Goal: Information Seeking & Learning: Learn about a topic

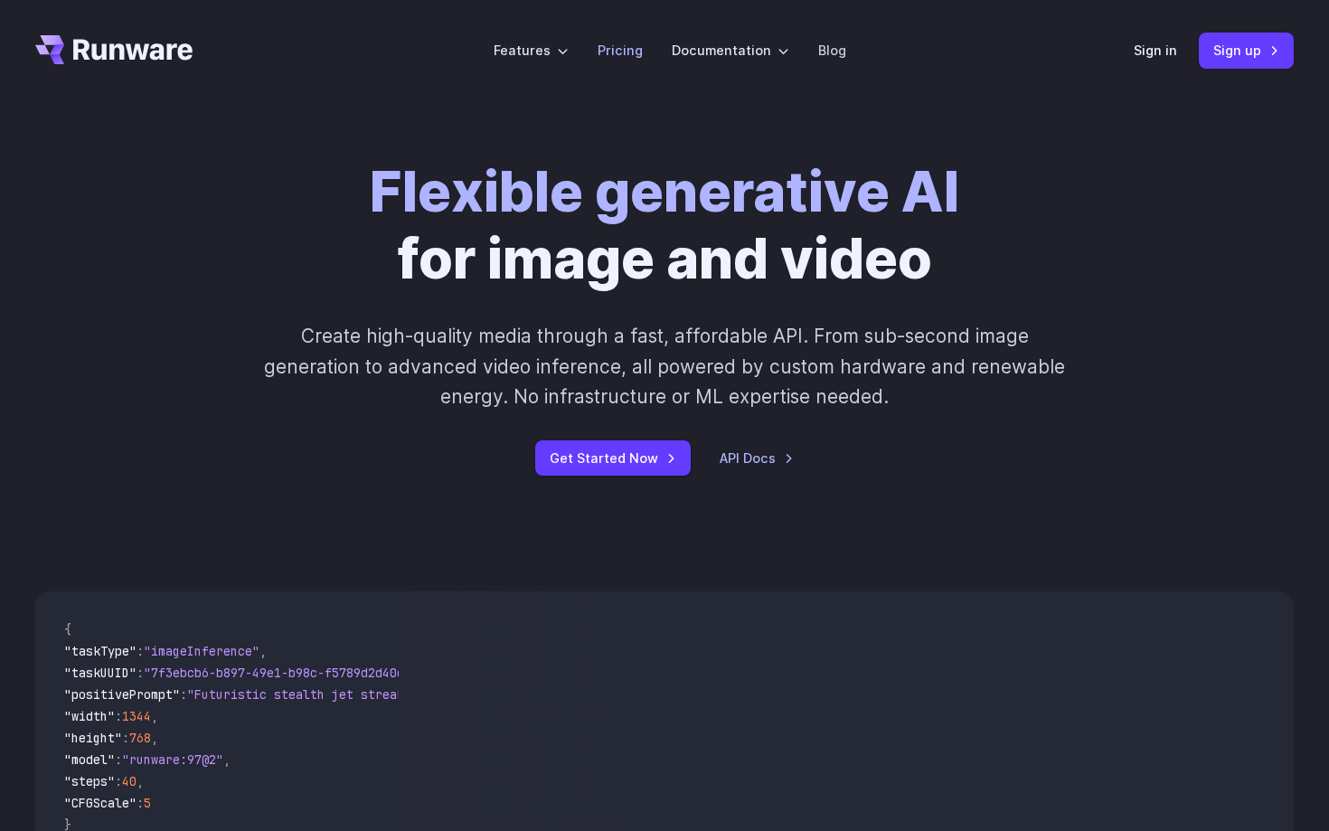
click at [622, 48] on link "Pricing" at bounding box center [620, 50] width 45 height 21
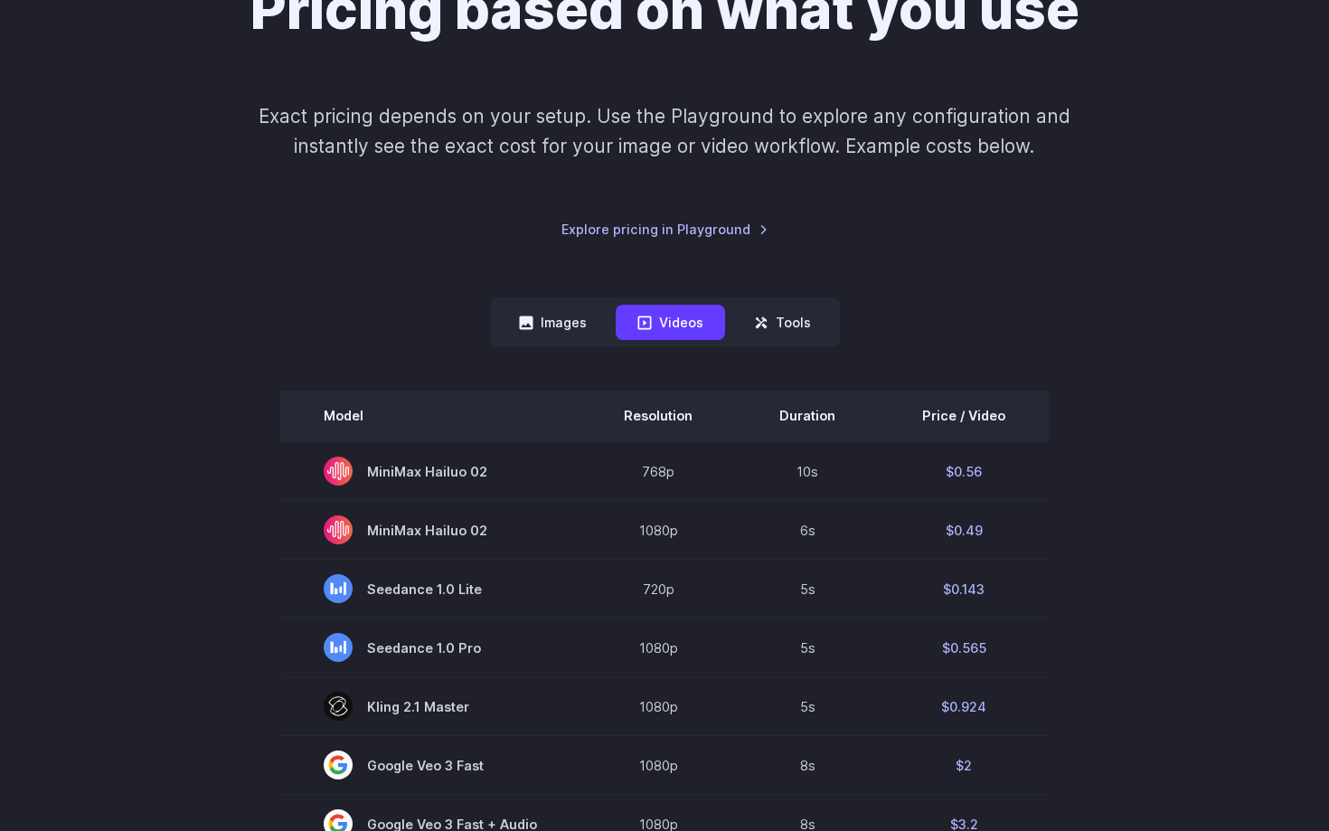
scroll to position [277, 0]
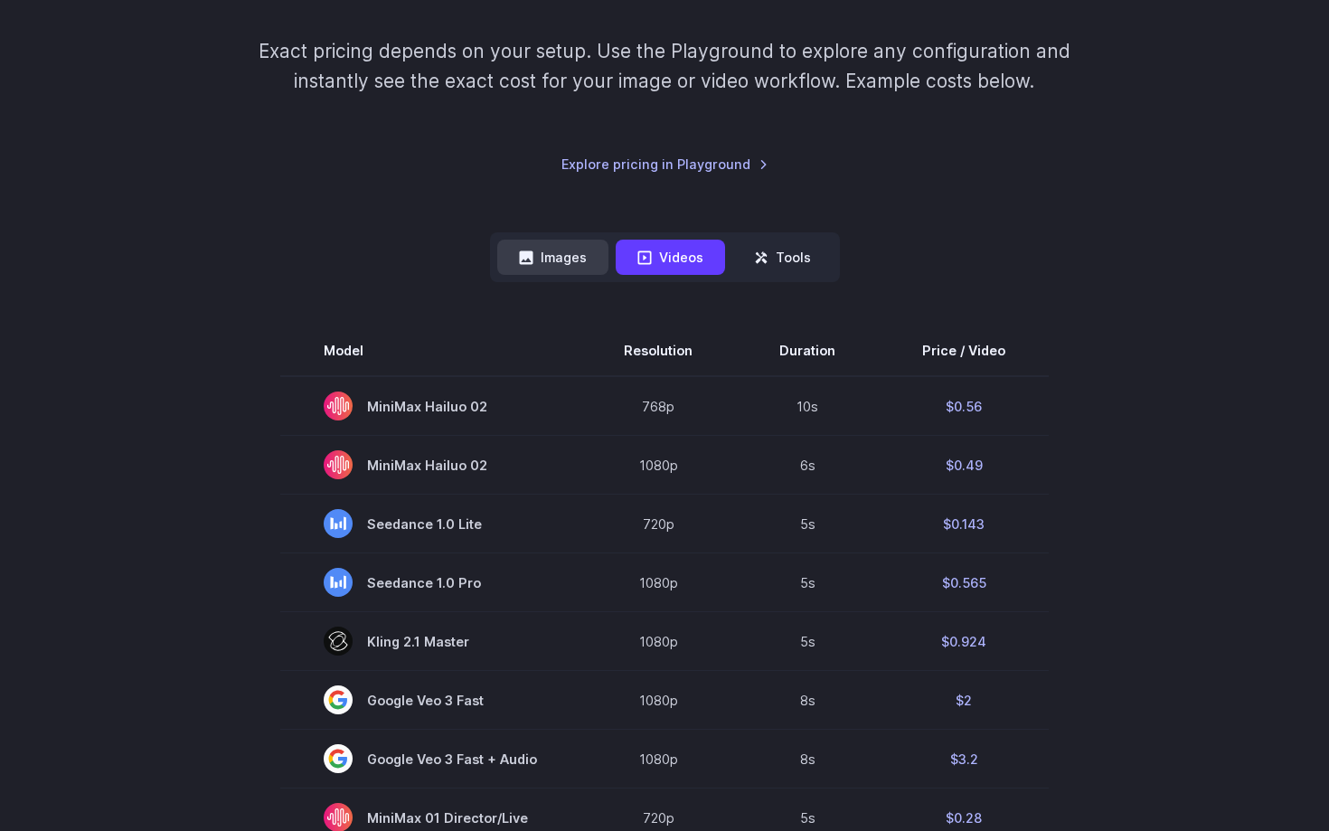
click at [552, 252] on button "Images" at bounding box center [552, 257] width 111 height 35
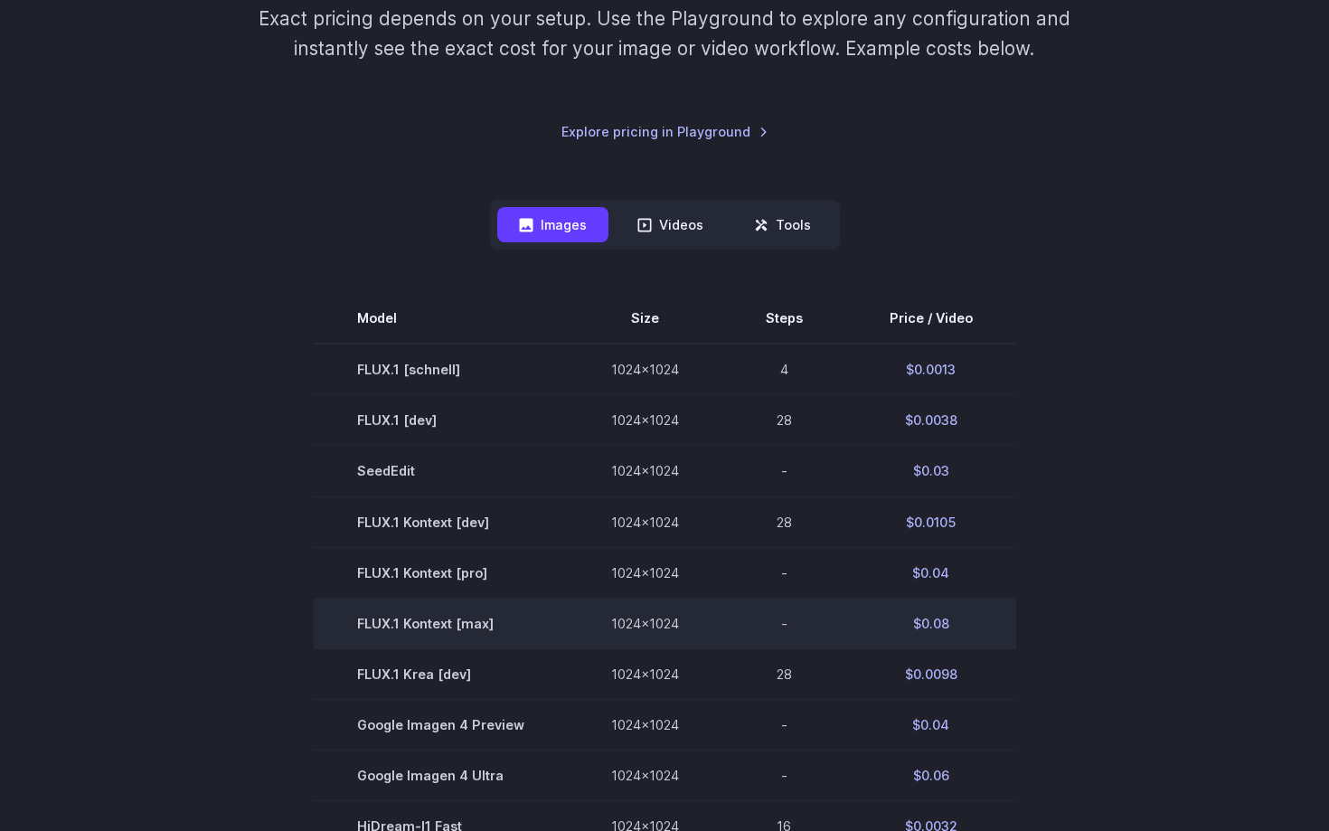
scroll to position [275, 0]
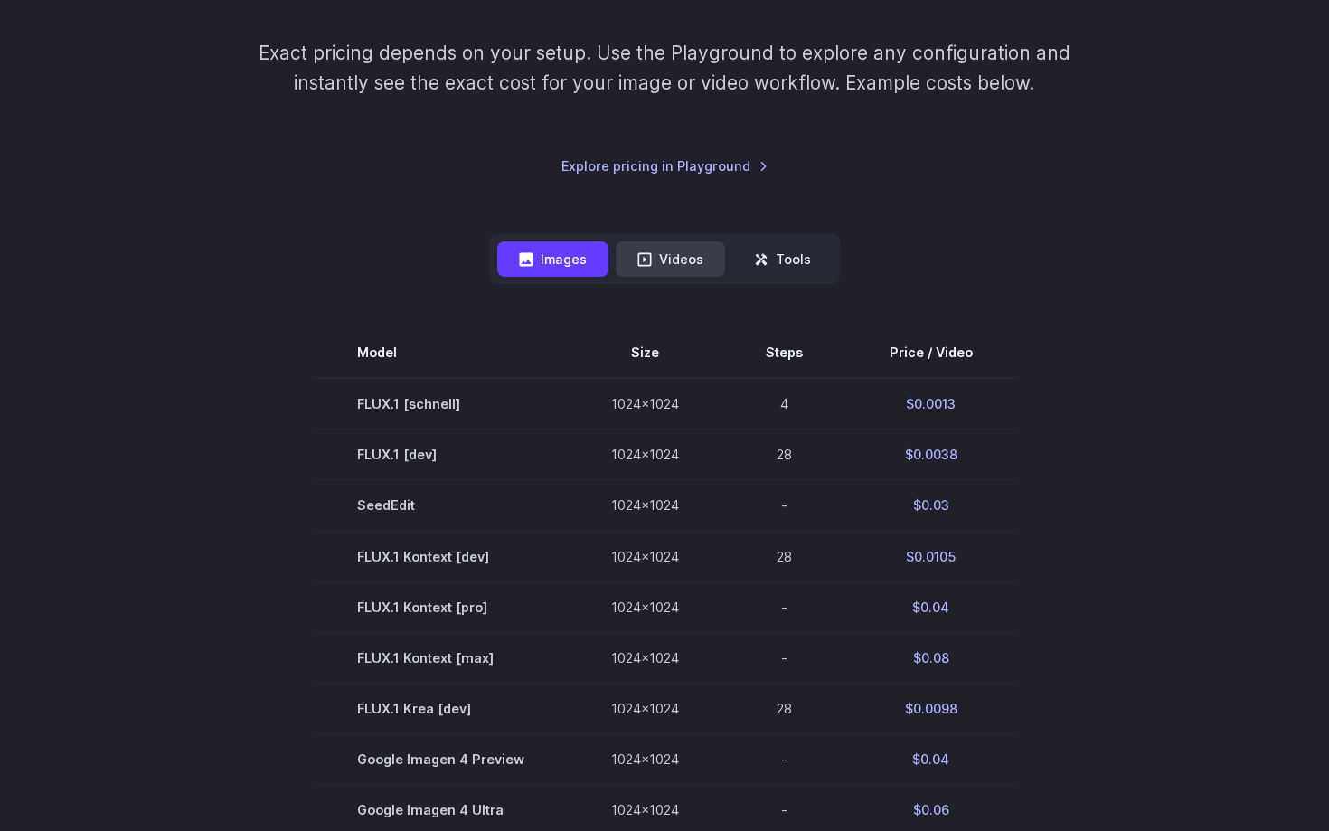
click at [678, 262] on button "Videos" at bounding box center [670, 258] width 109 height 35
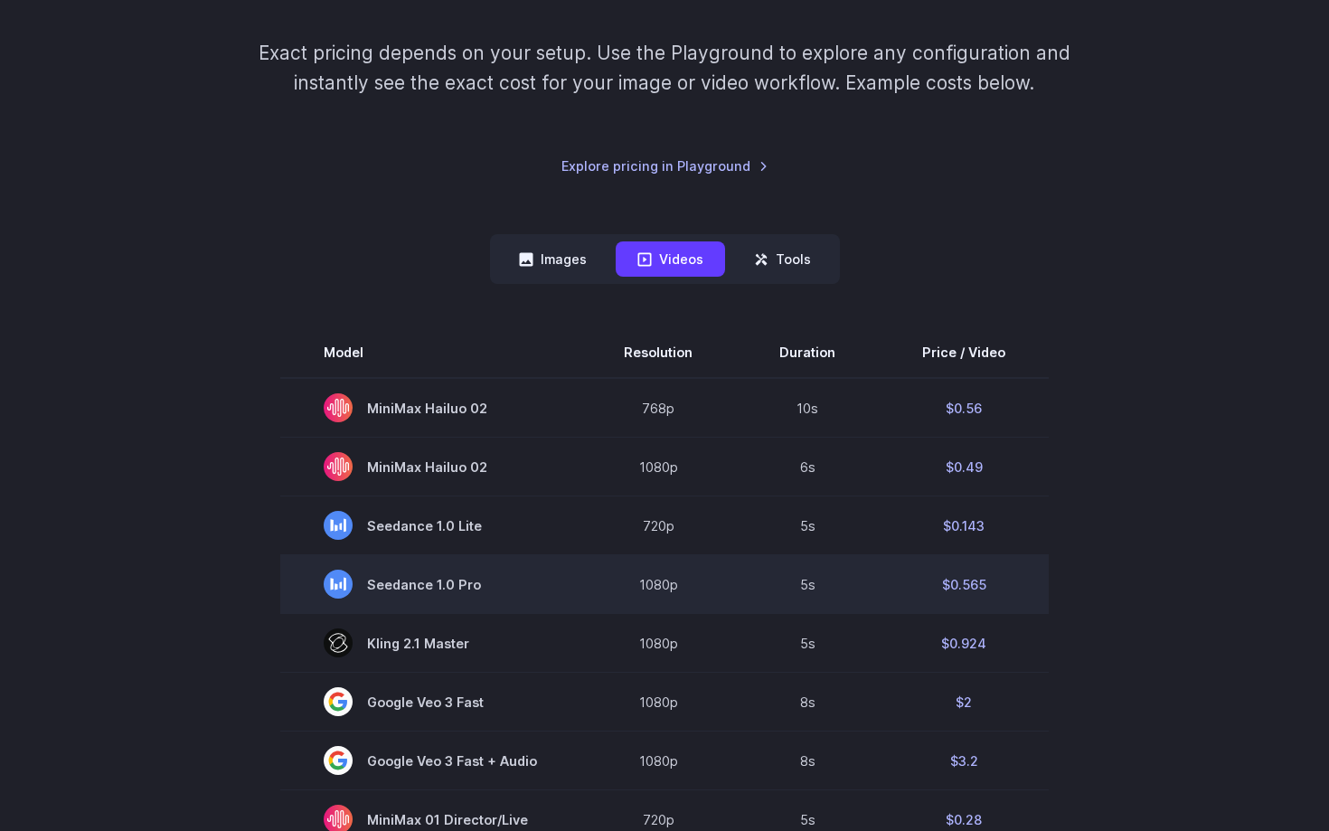
scroll to position [328, 0]
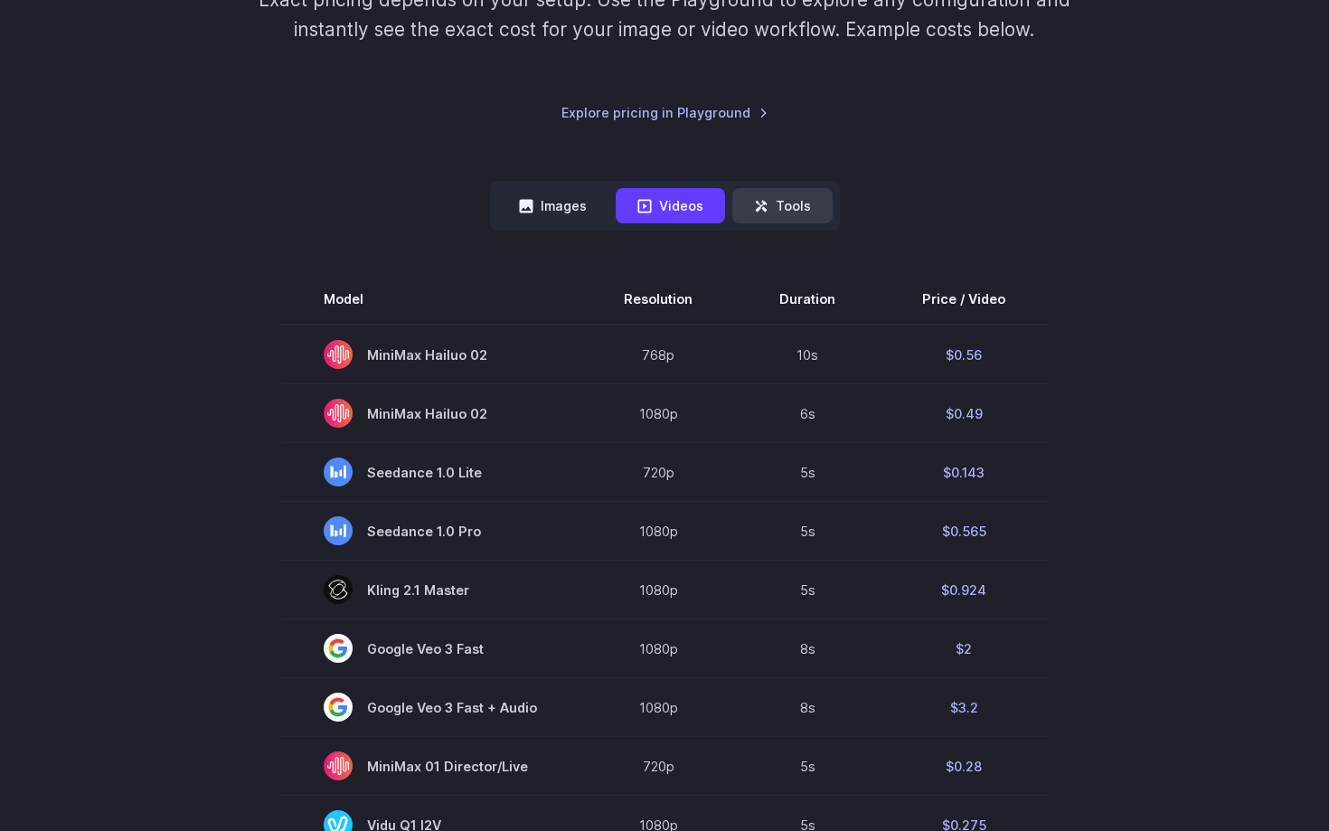
click at [796, 204] on button "Tools" at bounding box center [782, 205] width 100 height 35
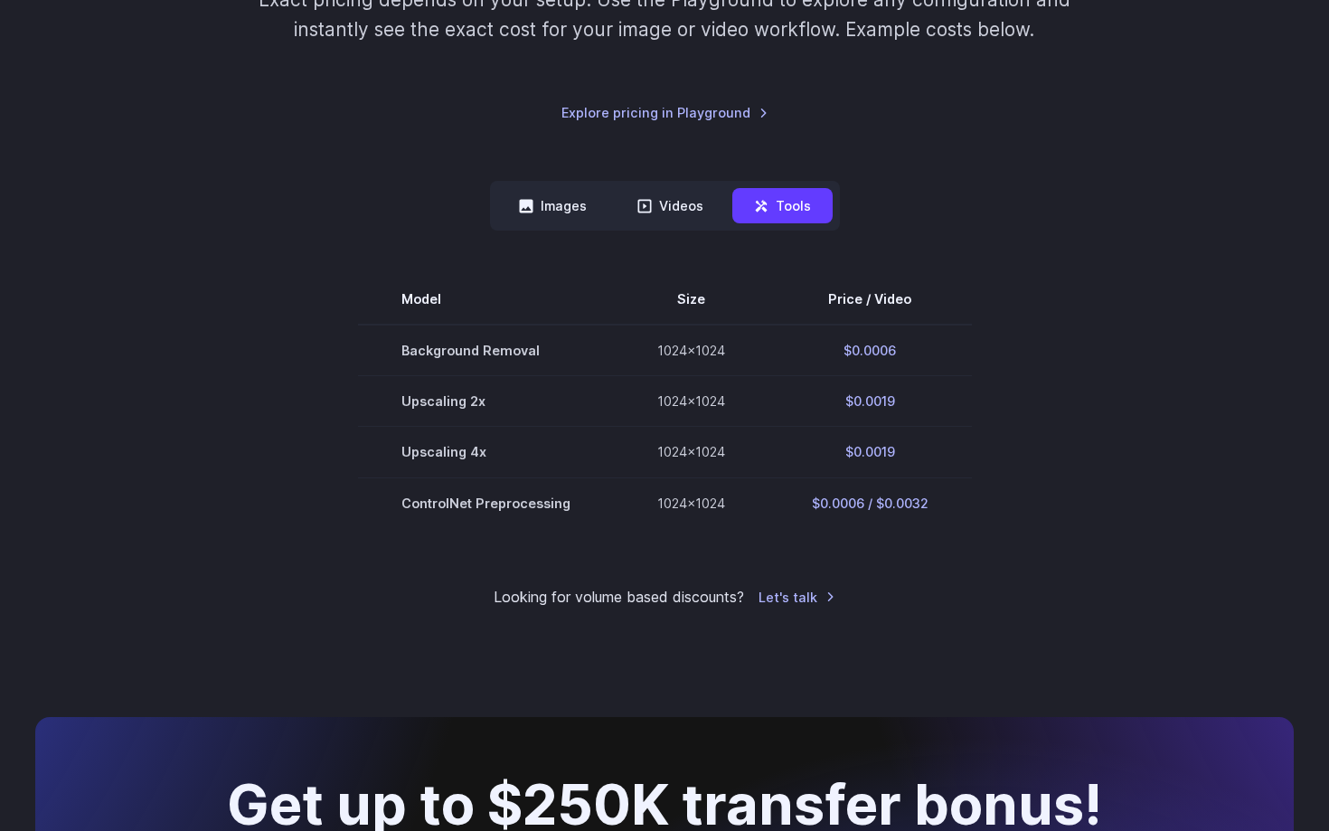
scroll to position [305, 0]
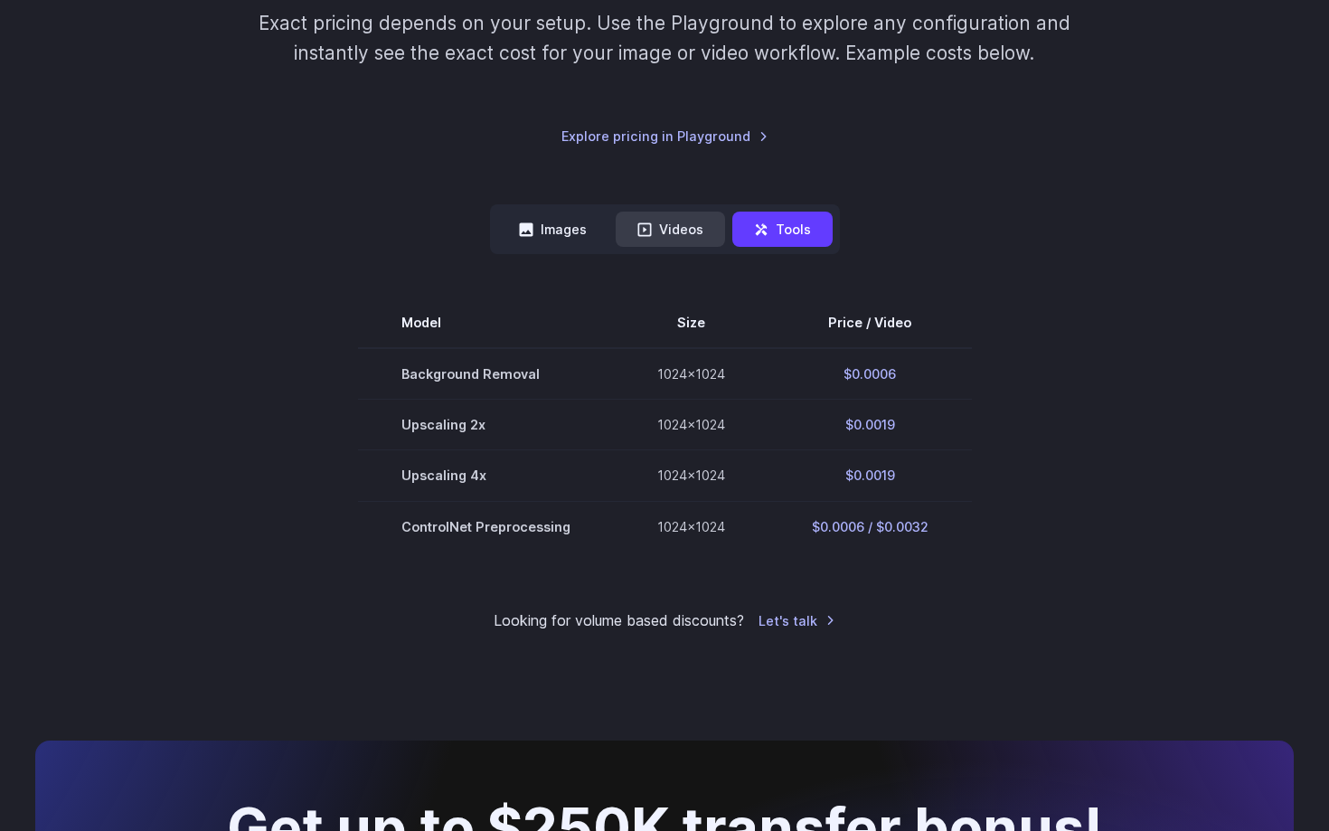
click at [663, 232] on button "Videos" at bounding box center [670, 229] width 109 height 35
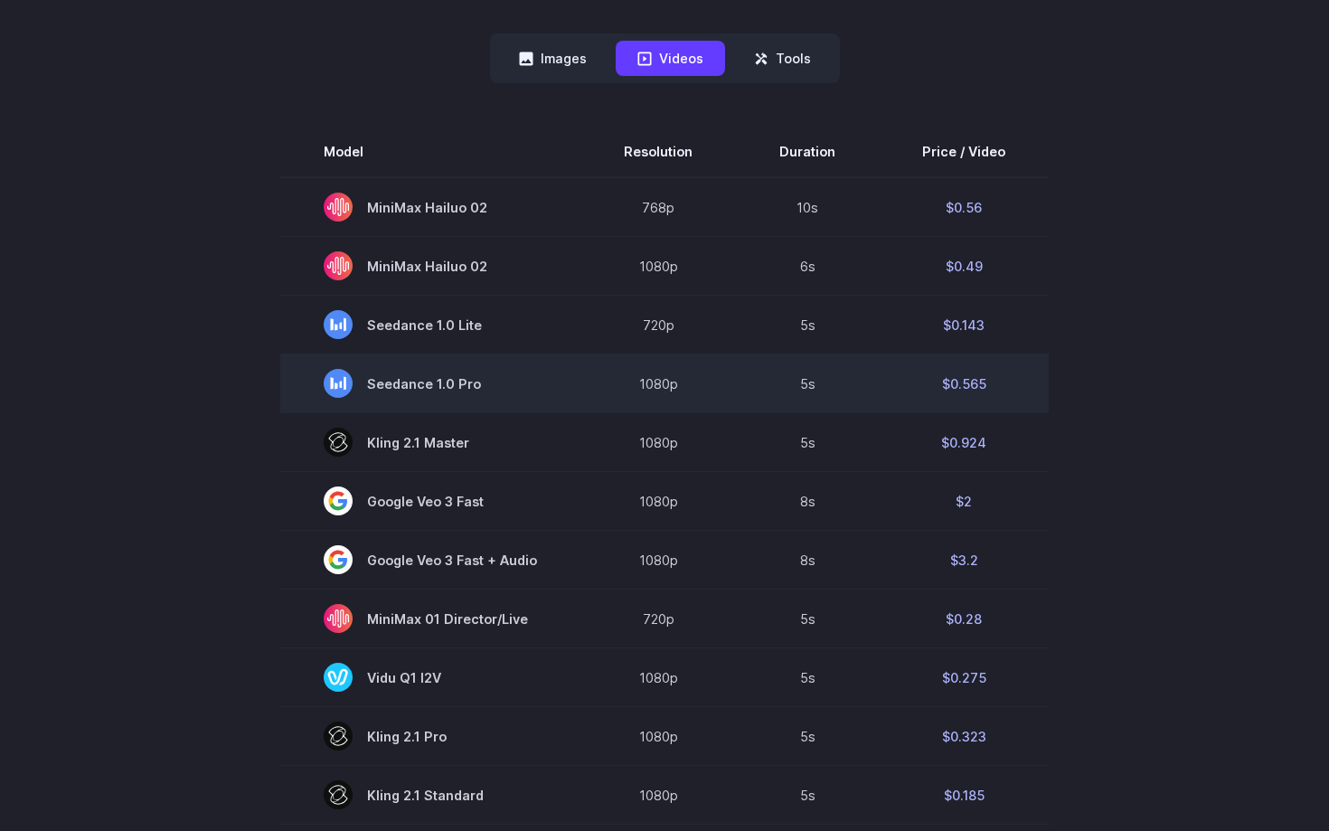
scroll to position [500, 0]
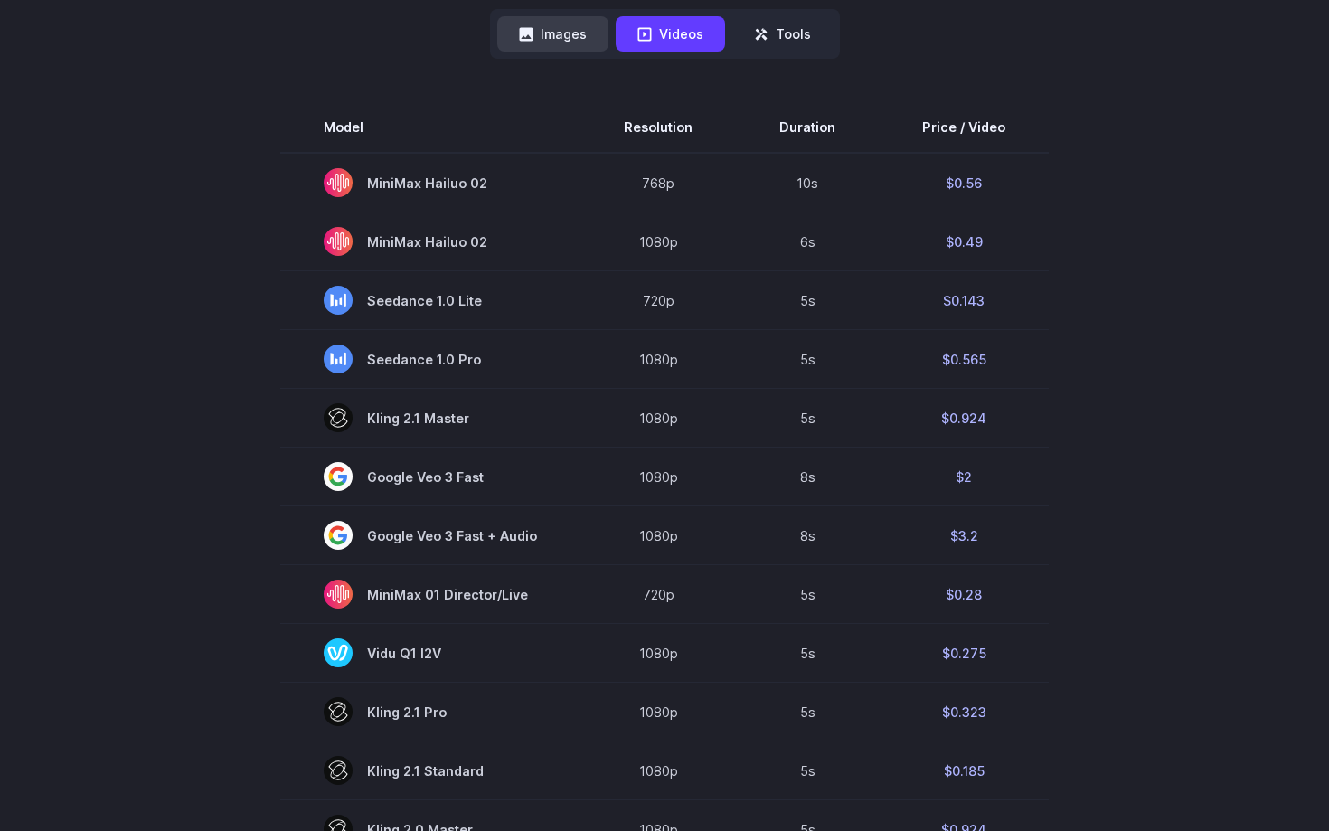
click at [558, 35] on button "Images" at bounding box center [552, 33] width 111 height 35
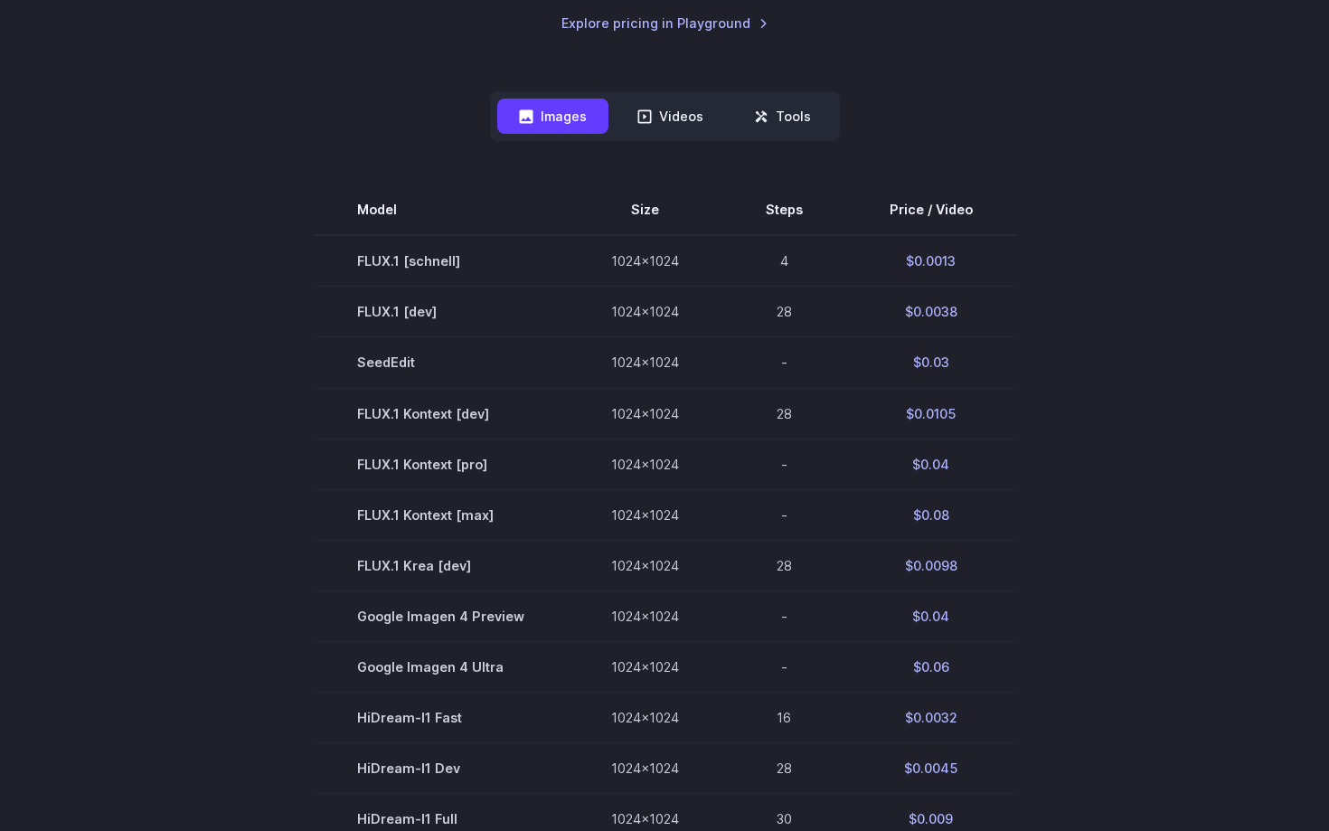
scroll to position [431, 0]
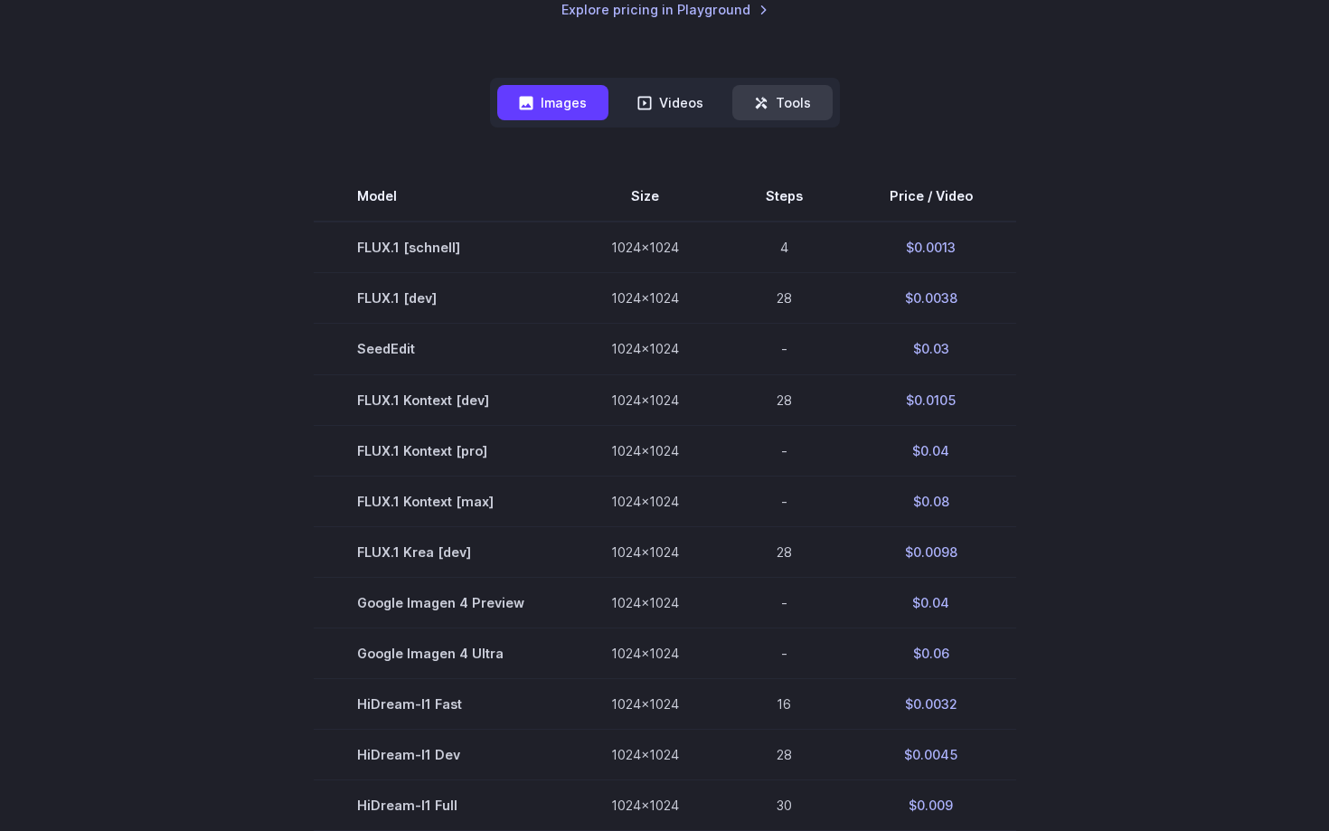
click at [784, 116] on button "Tools" at bounding box center [782, 102] width 100 height 35
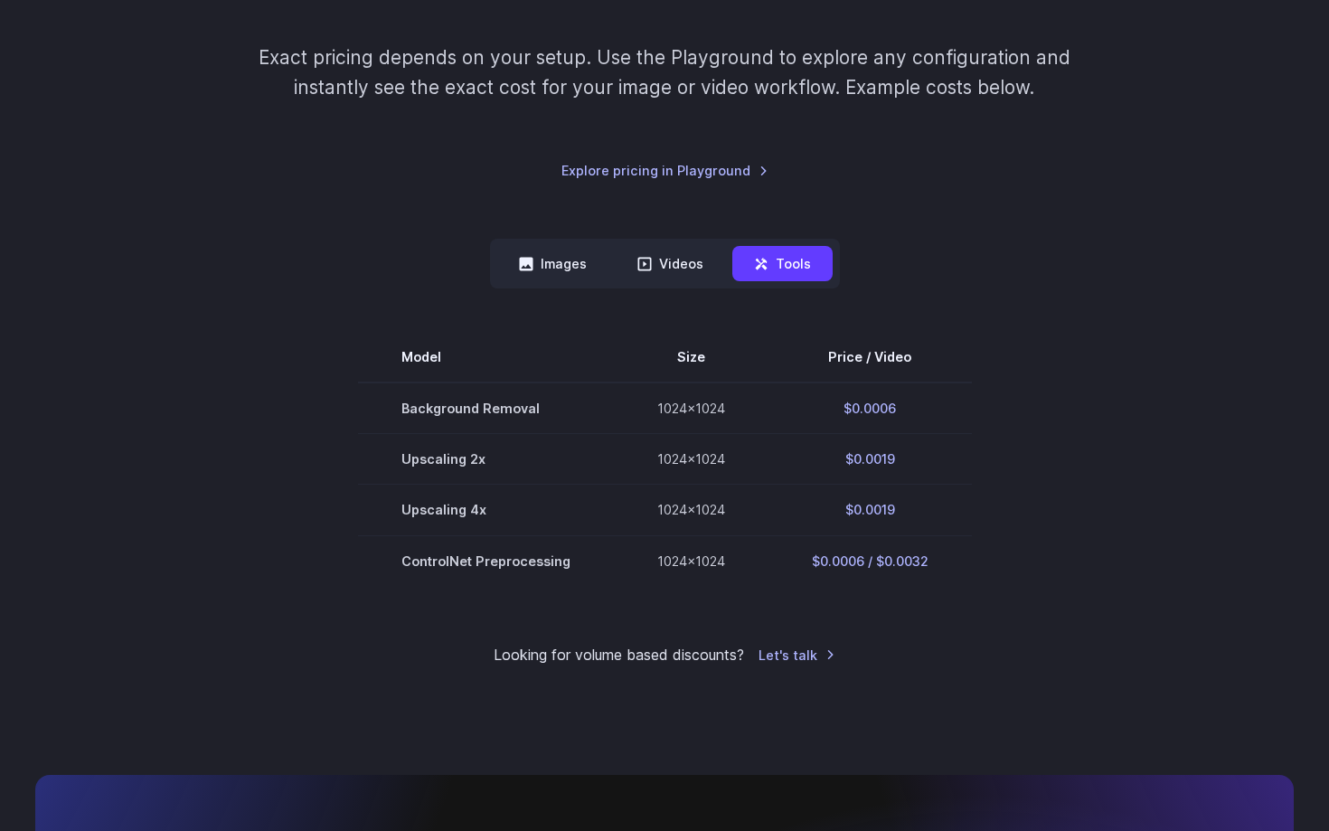
scroll to position [0, 0]
